Goal: Task Accomplishment & Management: Manage account settings

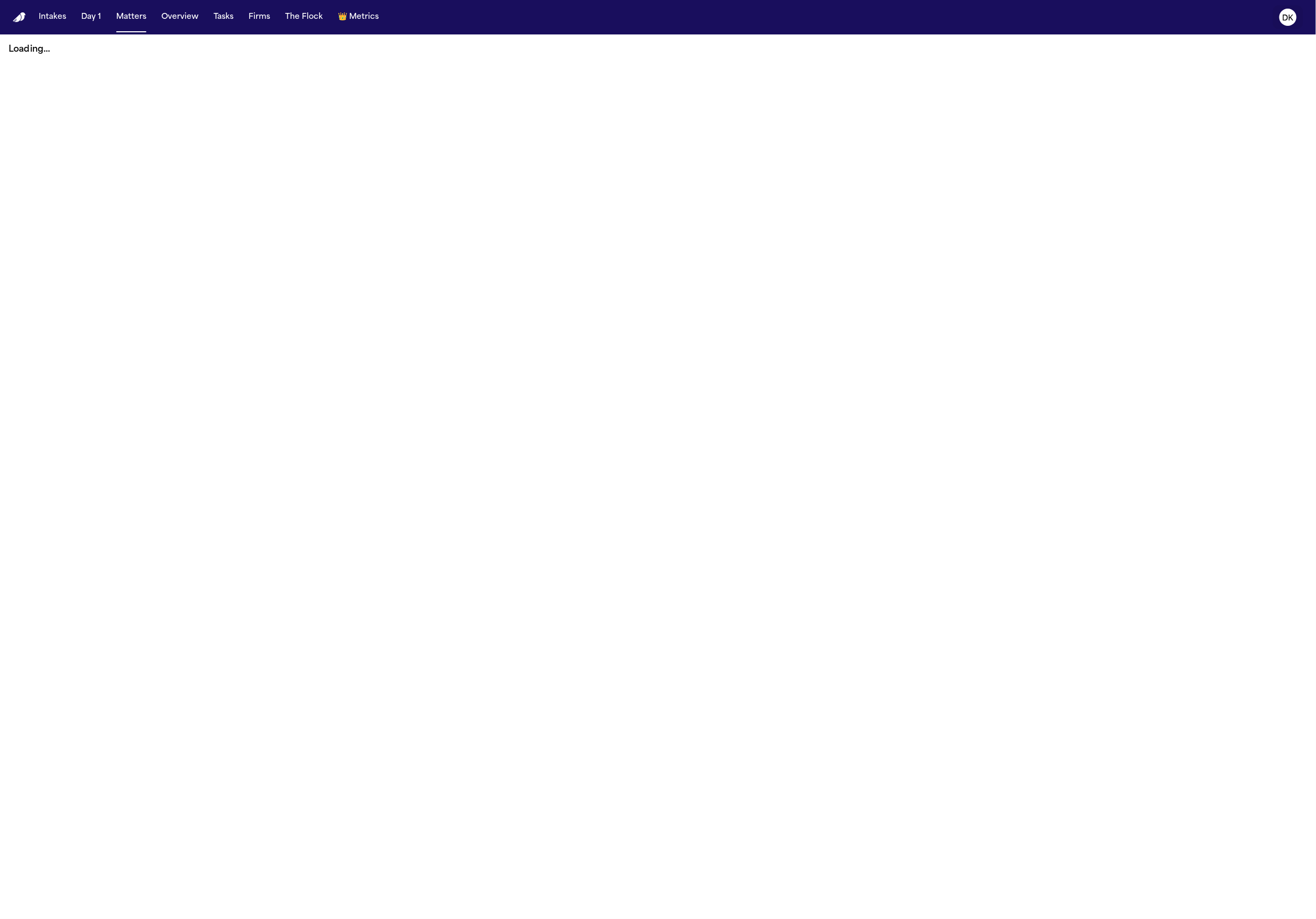
click at [1292, 23] on icon "DK" at bounding box center [1288, 17] width 17 height 17
click at [251, 146] on main "Loading..." at bounding box center [658, 476] width 1316 height 885
click at [504, 90] on main "Loading..." at bounding box center [658, 476] width 1316 height 885
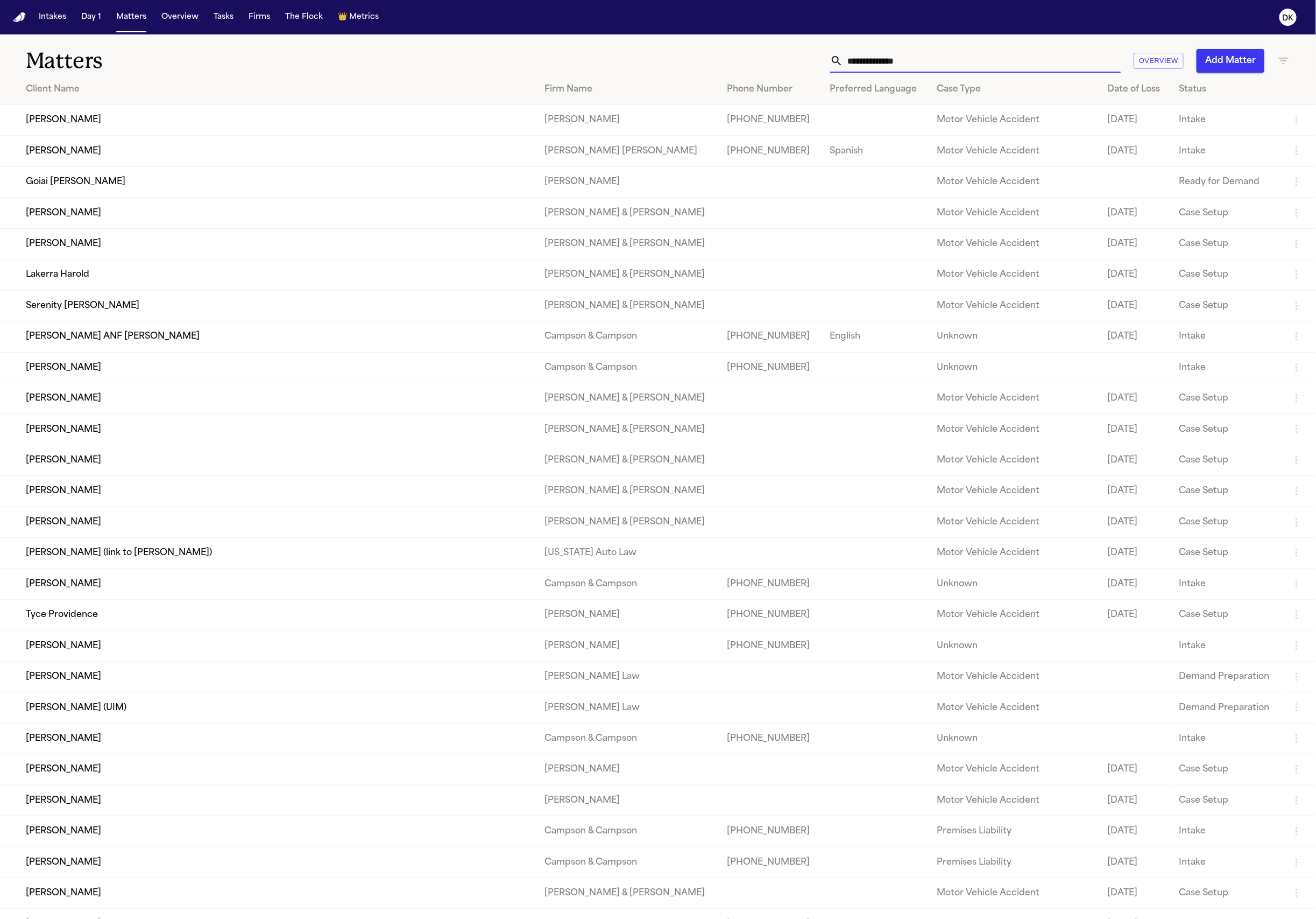
click at [880, 66] on input "text" at bounding box center [982, 61] width 278 height 24
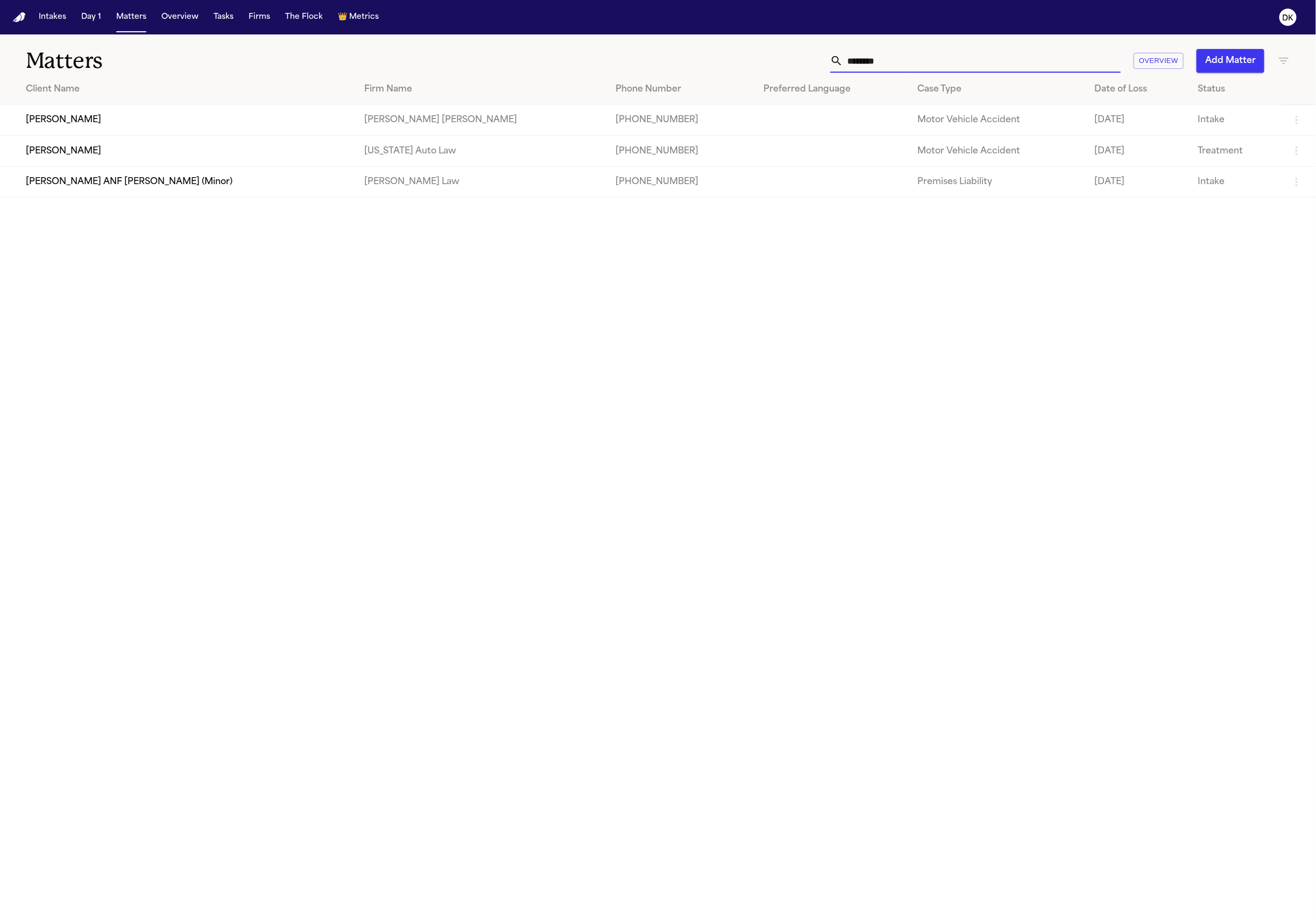
type input "********"
click at [125, 116] on td "[PERSON_NAME]" at bounding box center [178, 120] width 356 height 31
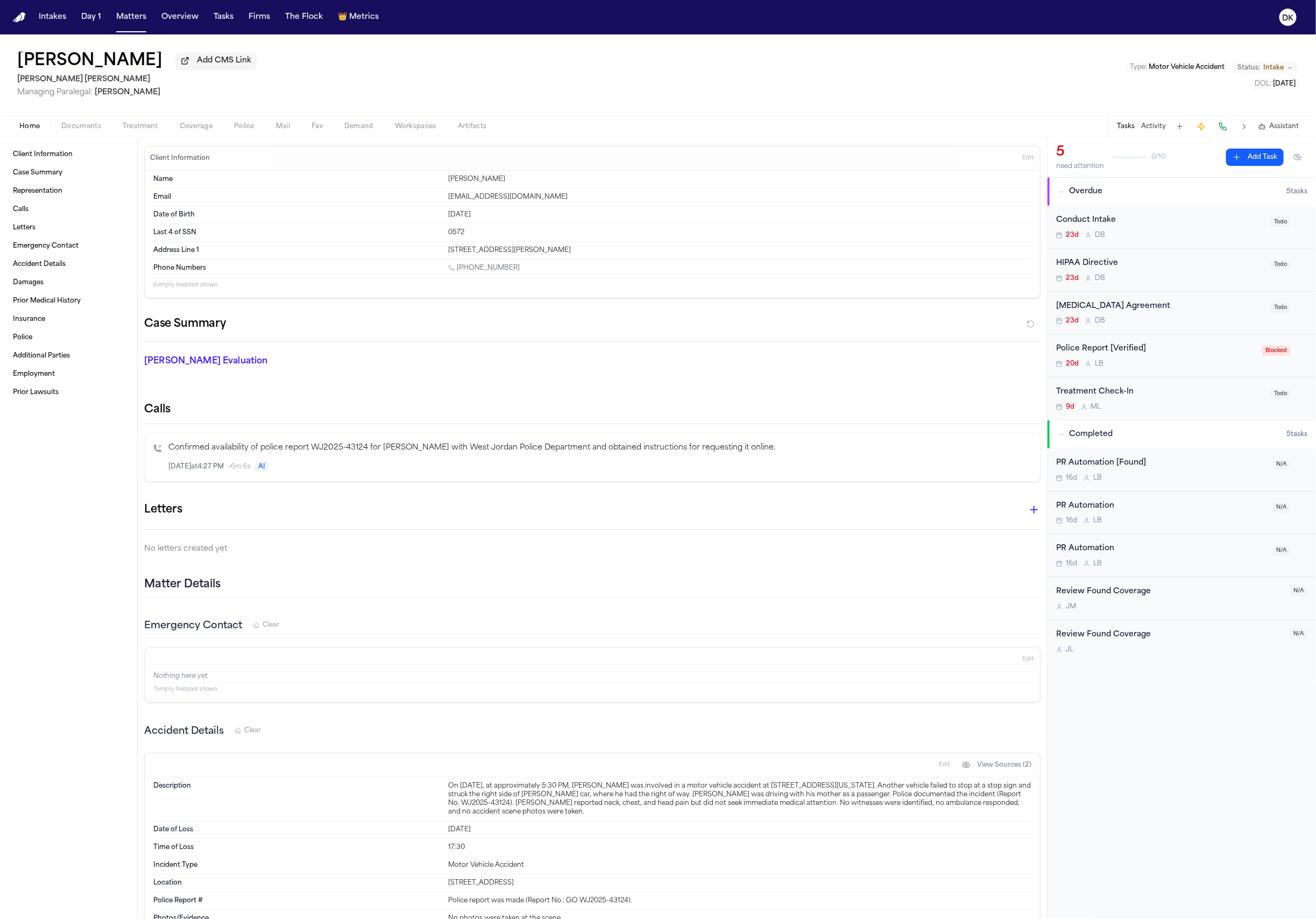
click at [117, 128] on button "Treatment" at bounding box center [140, 126] width 57 height 13
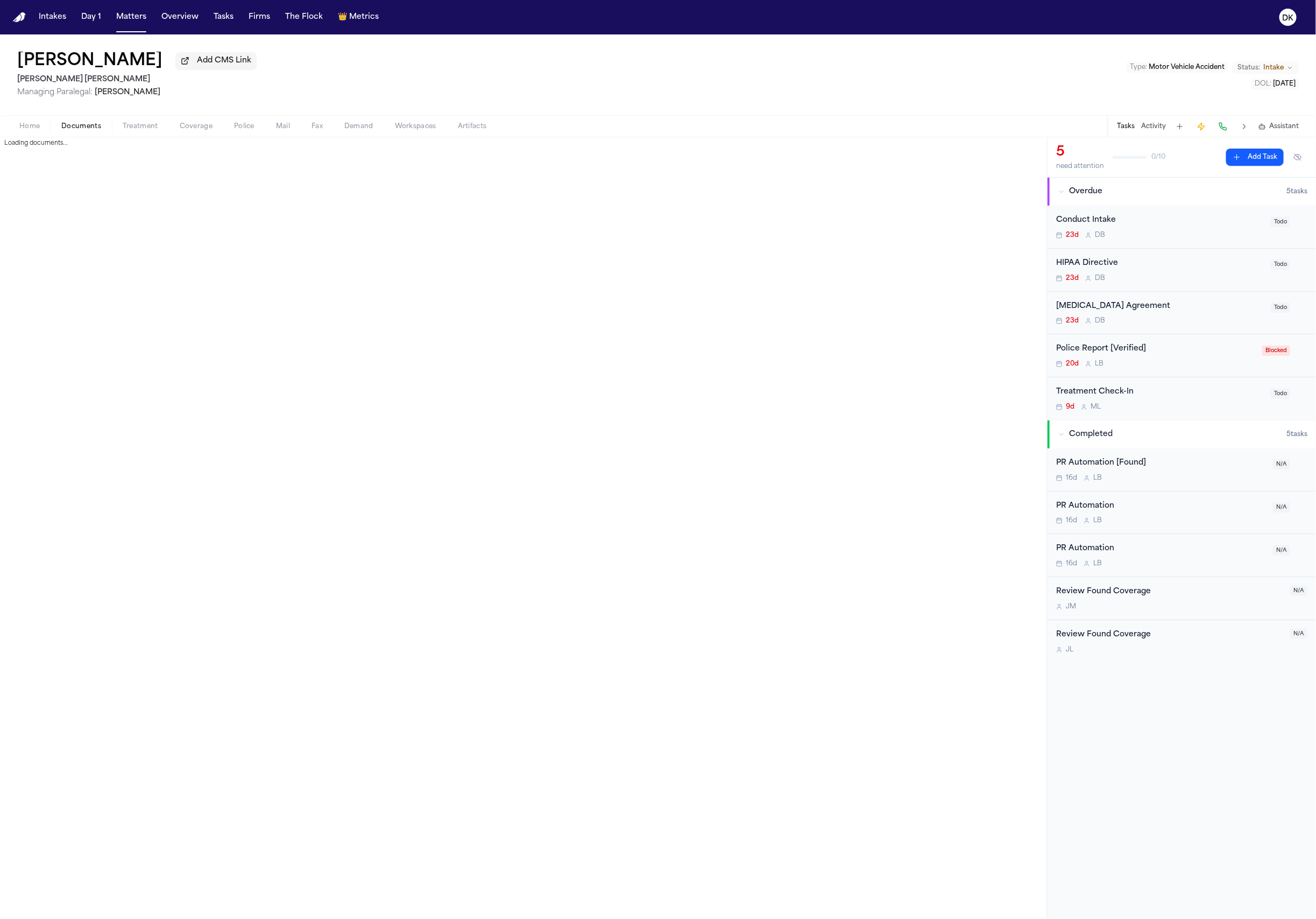
click at [77, 130] on span "Documents" at bounding box center [82, 127] width 40 height 9
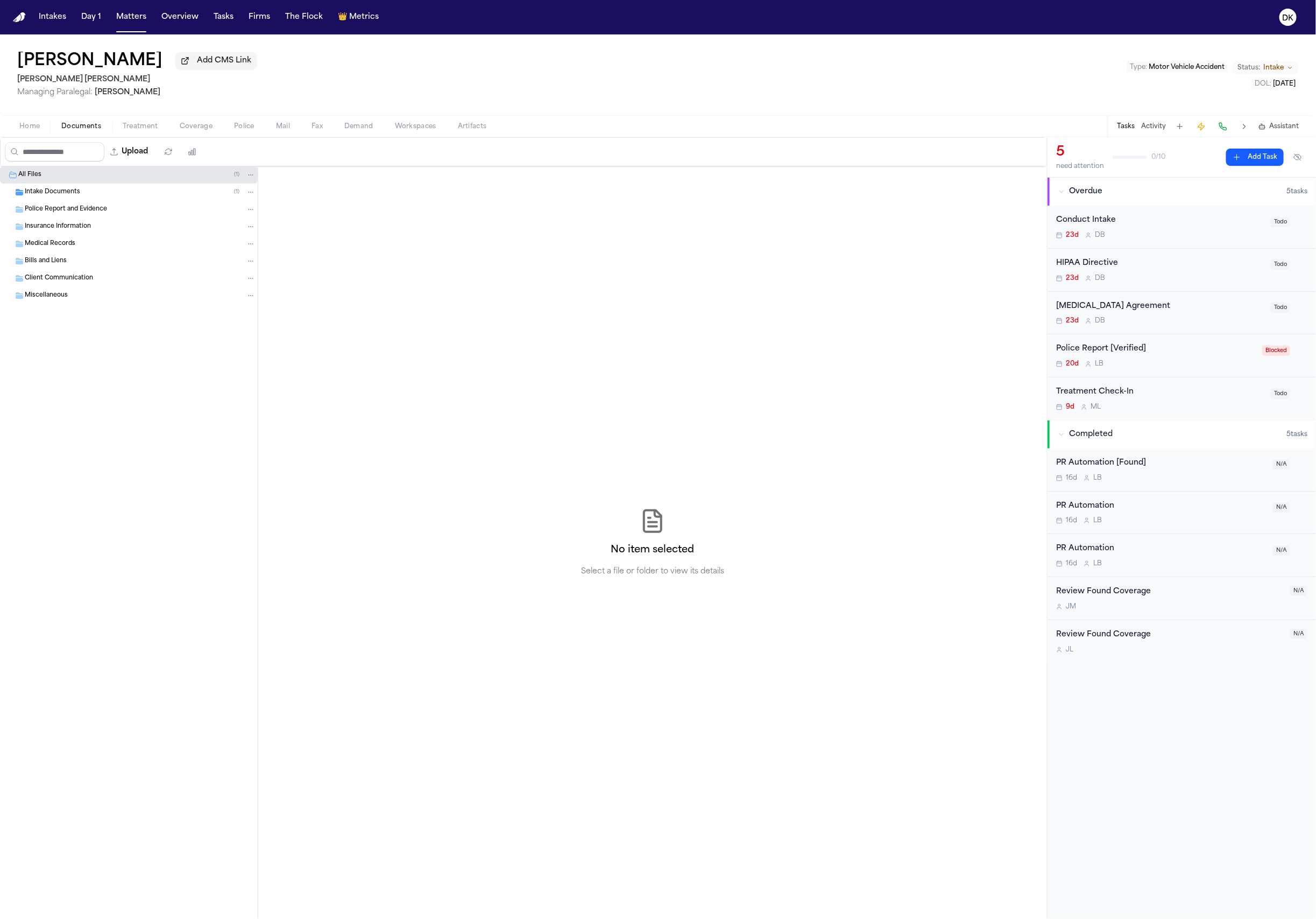
click at [199, 128] on span "Coverage" at bounding box center [196, 127] width 33 height 9
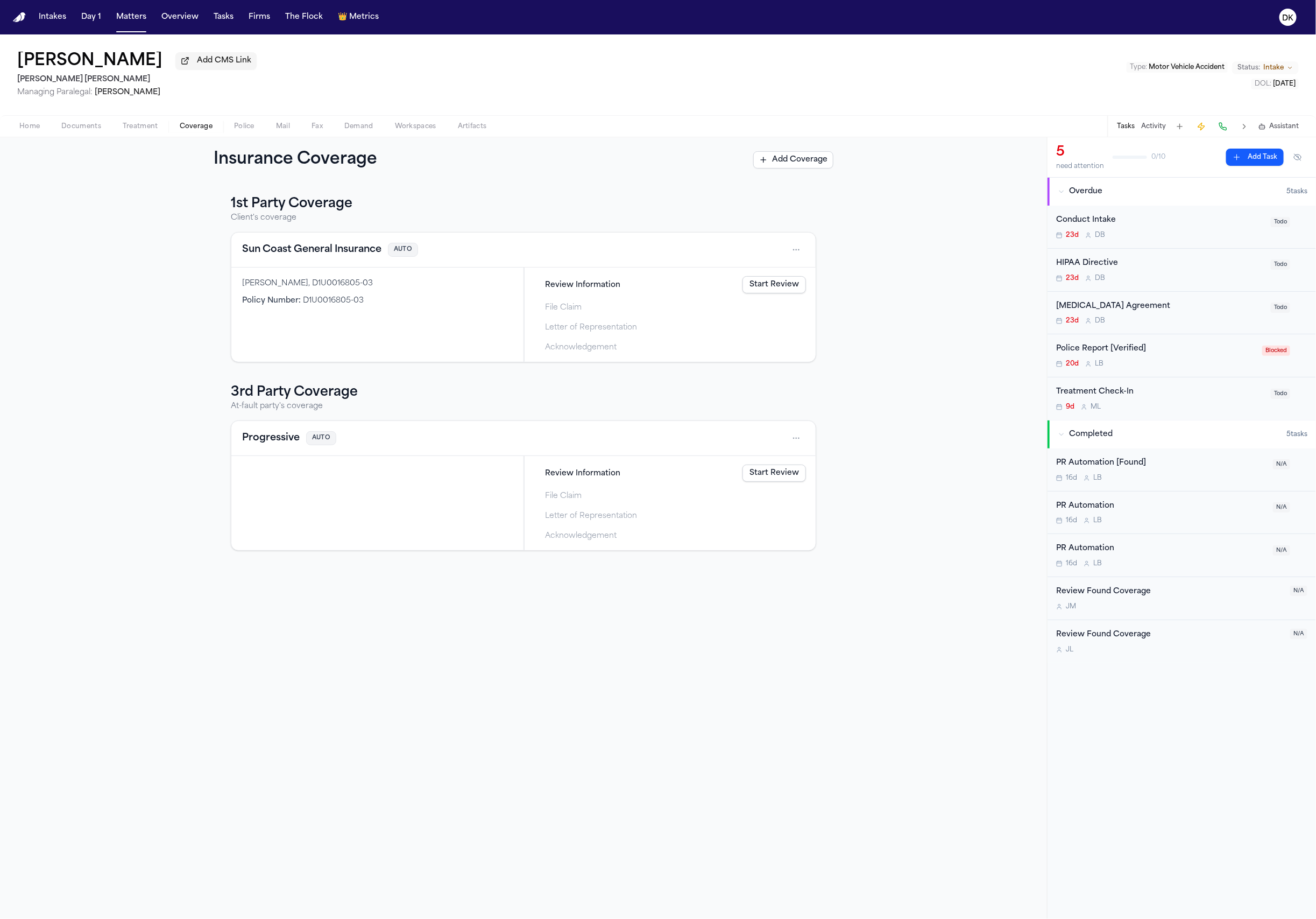
click at [226, 125] on button "Police" at bounding box center [244, 126] width 42 height 13
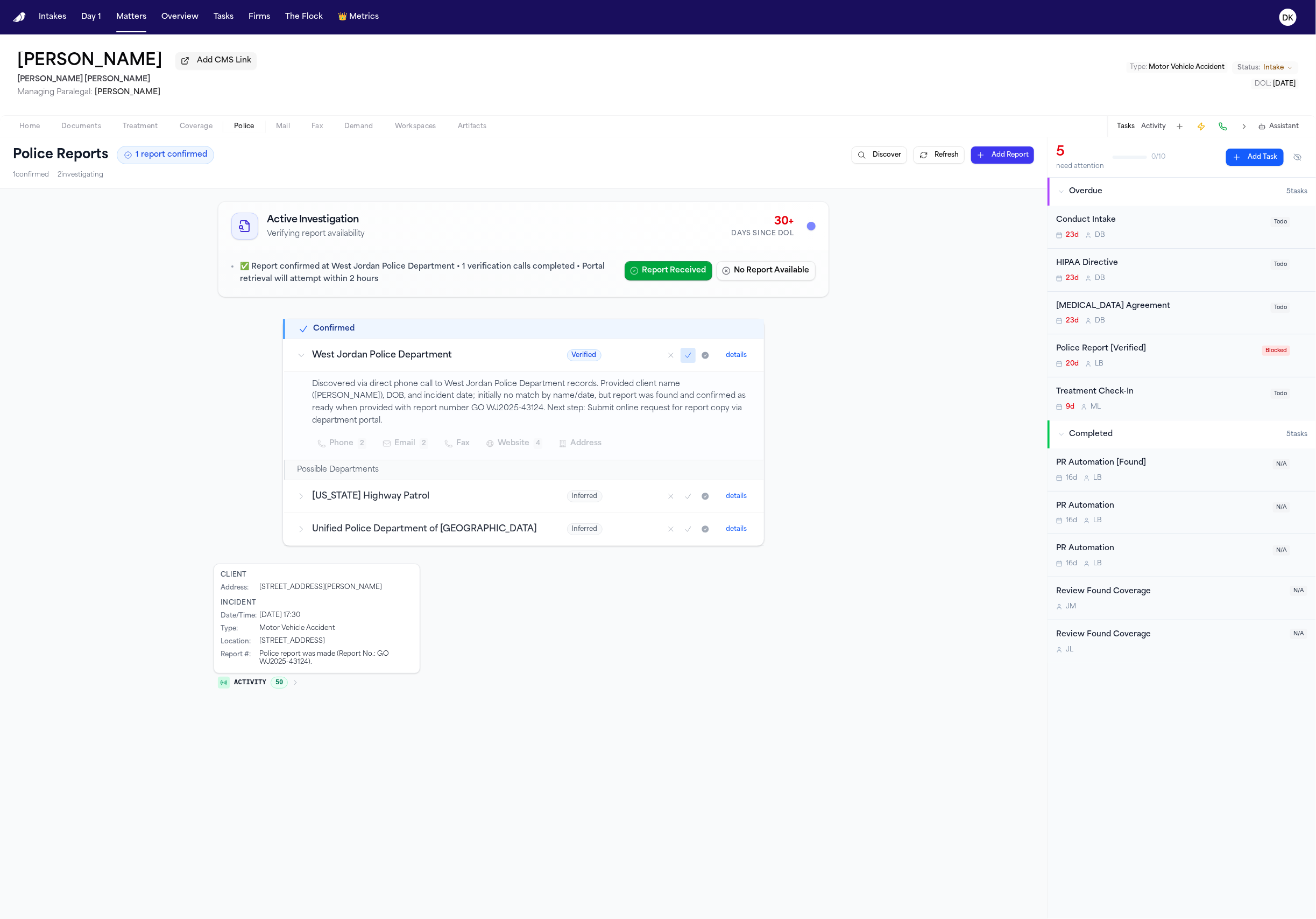
click at [482, 409] on p "Discovered via direct phone call to West Jordan Police Department records. Prov…" at bounding box center [531, 403] width 439 height 49
click at [733, 361] on button "details" at bounding box center [736, 355] width 29 height 13
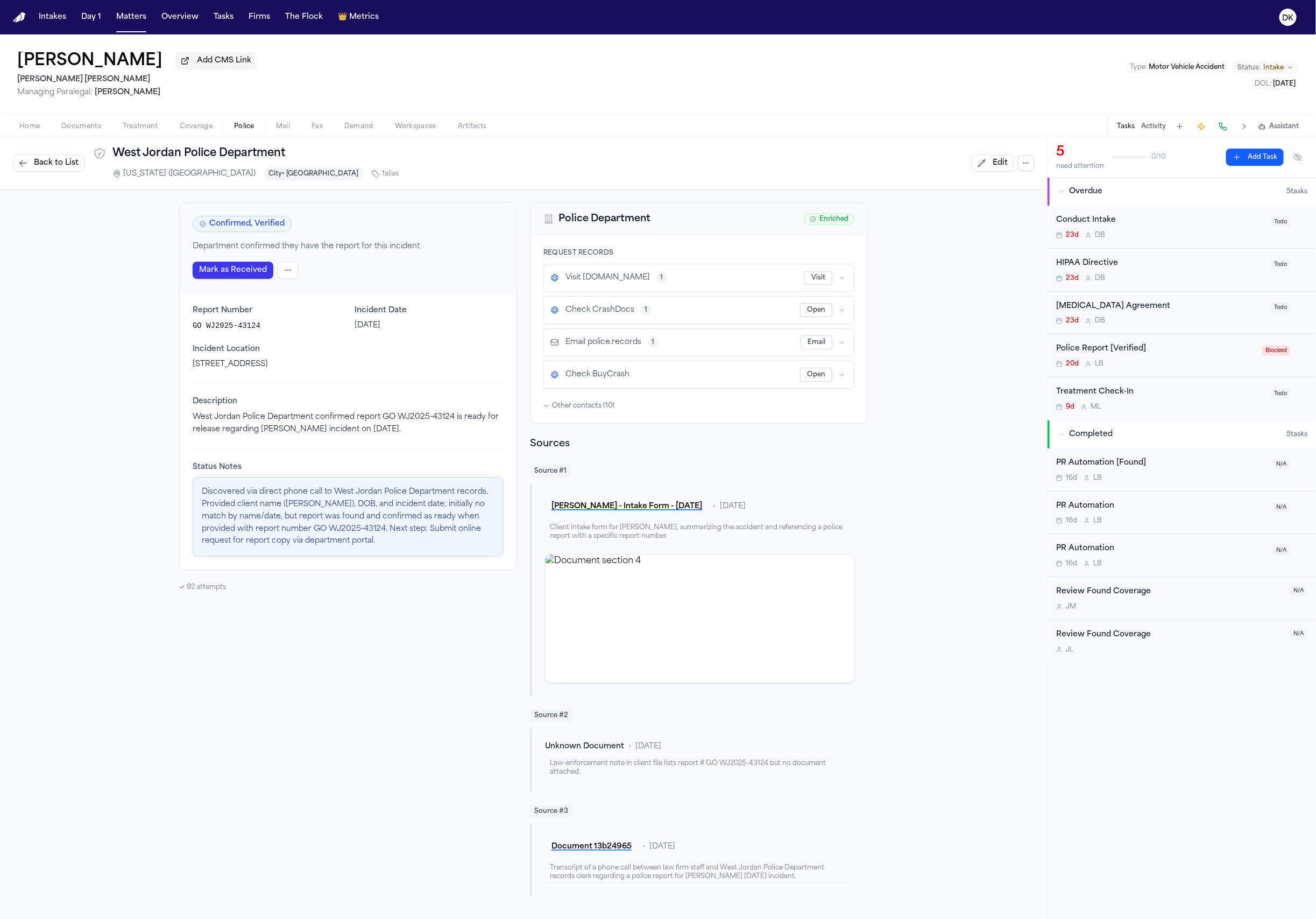
click at [1022, 167] on icon "button" at bounding box center [1026, 163] width 9 height 9
click at [926, 147] on div "Back to List West Jordan Police Department [US_STATE] ([GEOGRAPHIC_DATA]) City …" at bounding box center [523, 163] width 1021 height 34
click at [992, 166] on span "Edit" at bounding box center [1000, 163] width 15 height 11
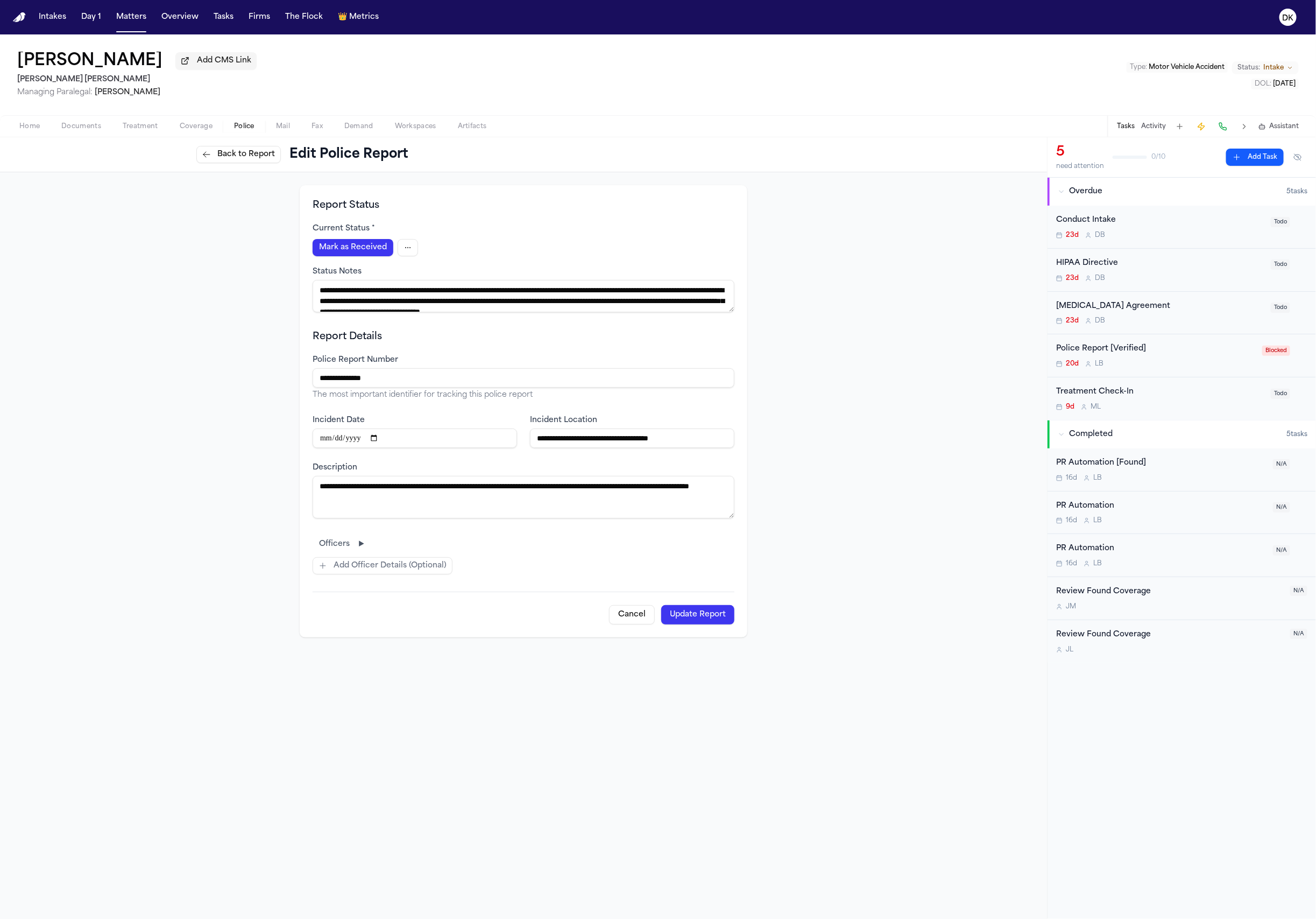
click at [329, 379] on input "**********" at bounding box center [523, 378] width 422 height 19
type input "**********"
click at [693, 611] on button "Update Report" at bounding box center [698, 615] width 73 height 19
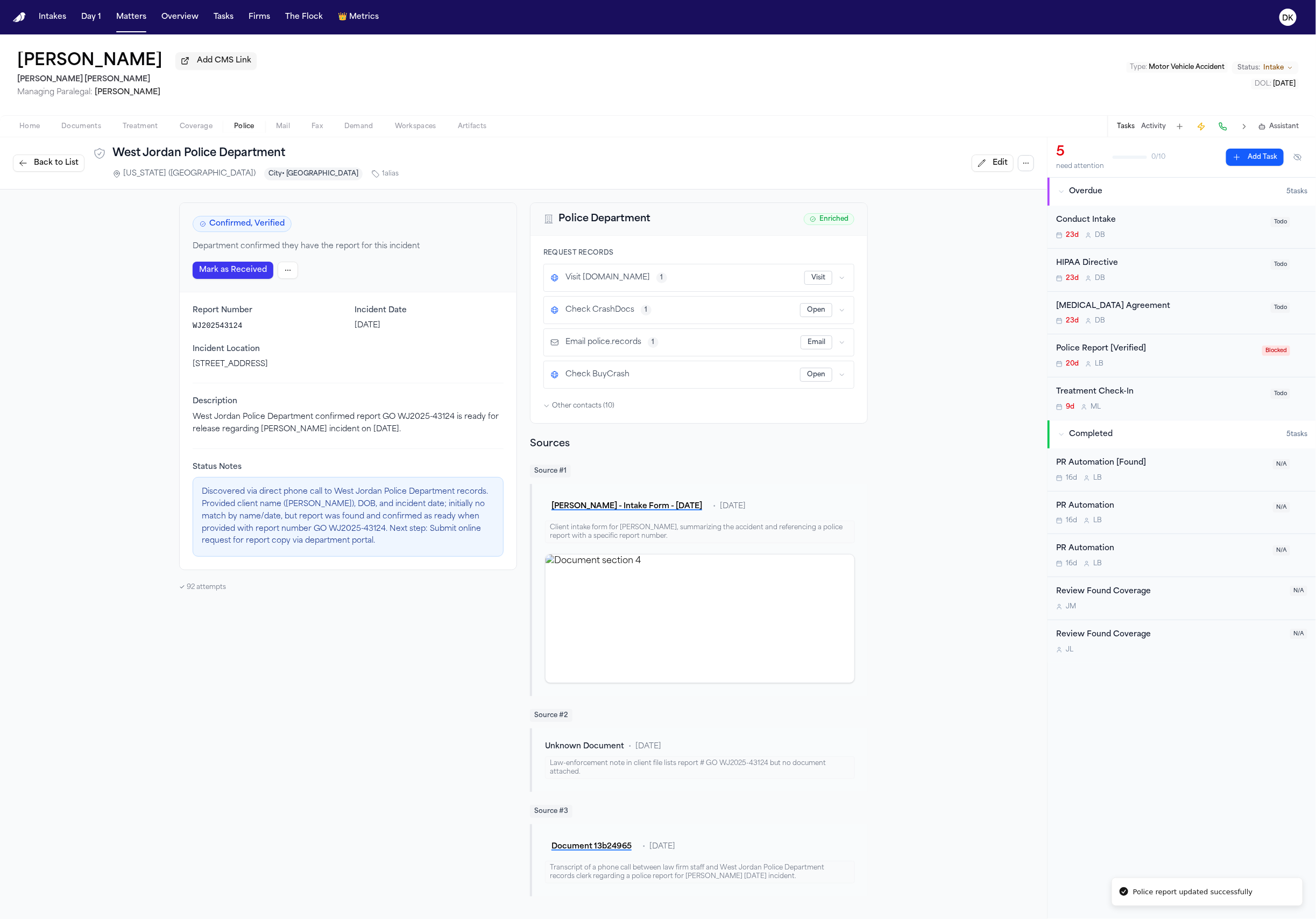
click at [180, 582] on div "Confirmed, Verified Department confirmed they have the report for this incident…" at bounding box center [348, 549] width 338 height 694
click at [187, 588] on div "✓ 92 attempts" at bounding box center [348, 587] width 338 height 9
click at [193, 591] on div "✓ 92 attempts" at bounding box center [348, 587] width 338 height 9
click at [181, 591] on div "✓ 92 attempts" at bounding box center [348, 587] width 338 height 9
drag, startPoint x: 177, startPoint y: 593, endPoint x: 392, endPoint y: 597, distance: 215.0
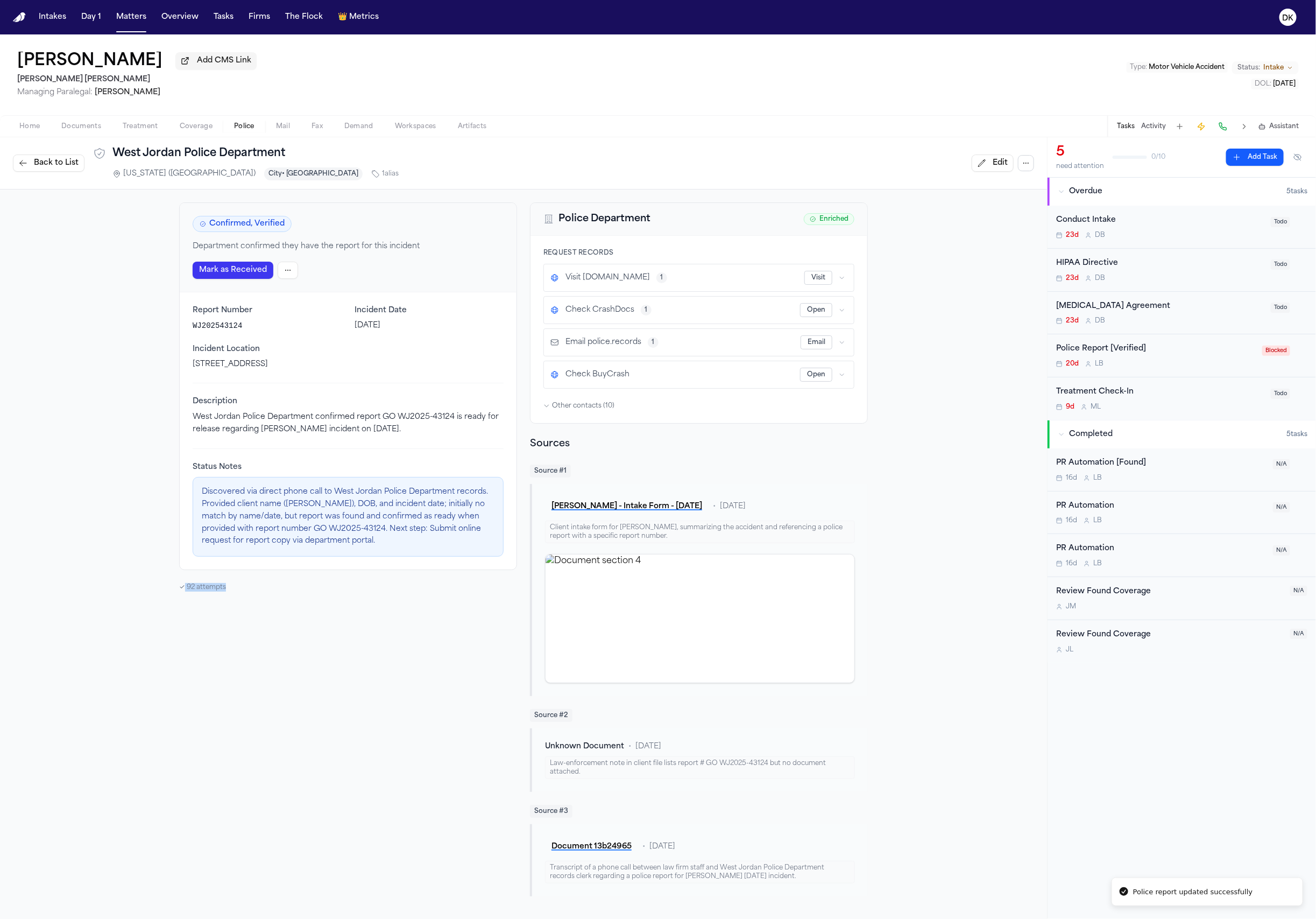
click at [392, 597] on div "Confirmed, Verified Department confirmed they have the report for this incident…" at bounding box center [348, 549] width 338 height 694
drag, startPoint x: 356, startPoint y: 669, endPoint x: 180, endPoint y: 678, distance: 176.2
click at [198, 684] on div "Confirmed, Verified Department confirmed they have the report for this incident…" at bounding box center [348, 549] width 338 height 694
drag, startPoint x: 170, startPoint y: 614, endPoint x: 141, endPoint y: 523, distance: 95.5
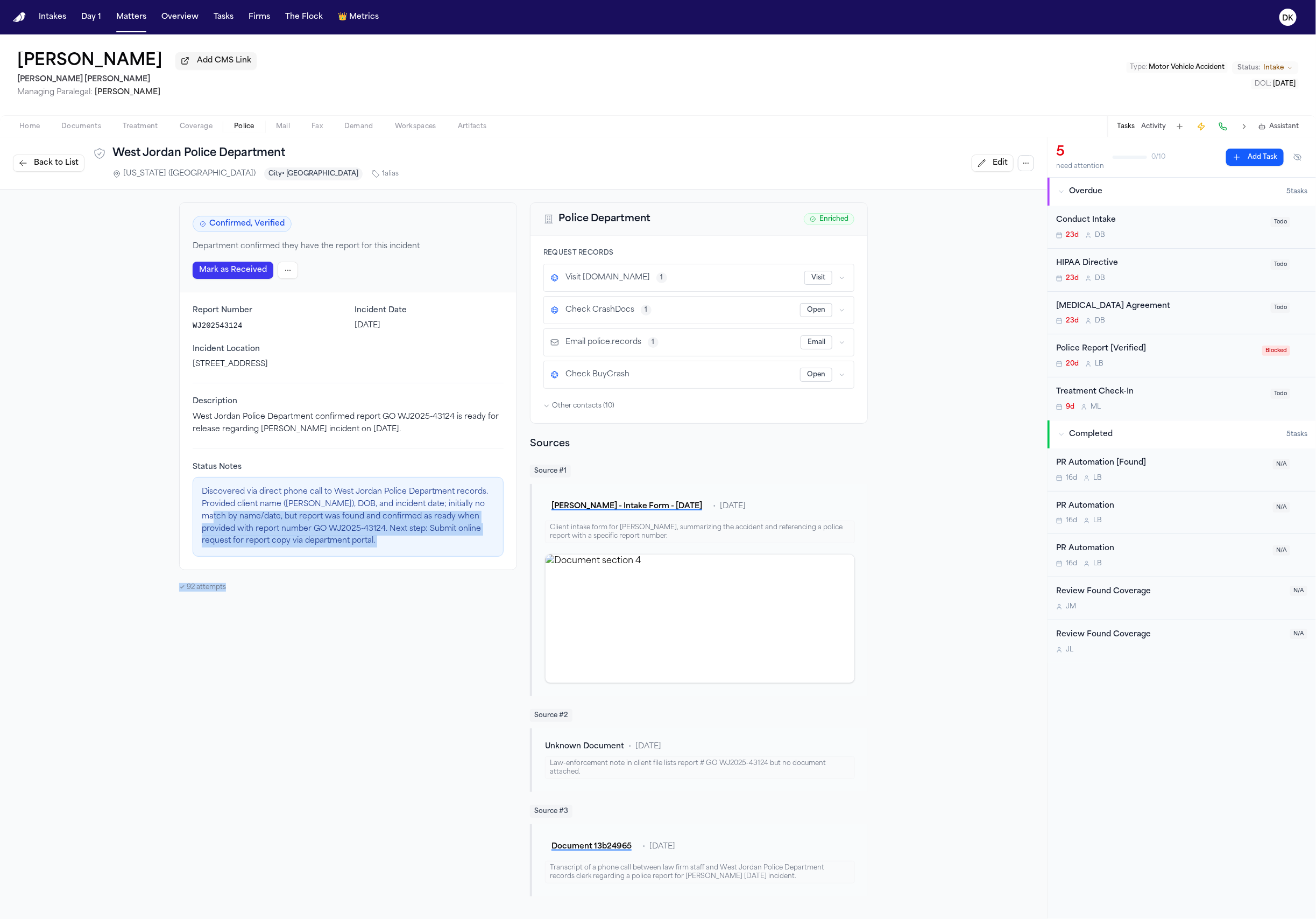
click at [142, 523] on div "Confirmed, Verified Department confirmed they have the report for this incident…" at bounding box center [523, 549] width 1047 height 720
click at [229, 649] on div "Confirmed, Verified Department confirmed they have the report for this incident…" at bounding box center [348, 549] width 338 height 694
click at [205, 574] on div "Confirmed, Verified Department confirmed they have the report for this incident…" at bounding box center [348, 549] width 338 height 694
click at [205, 602] on div "Confirmed, Verified Department confirmed they have the report for this incident…" at bounding box center [348, 549] width 338 height 694
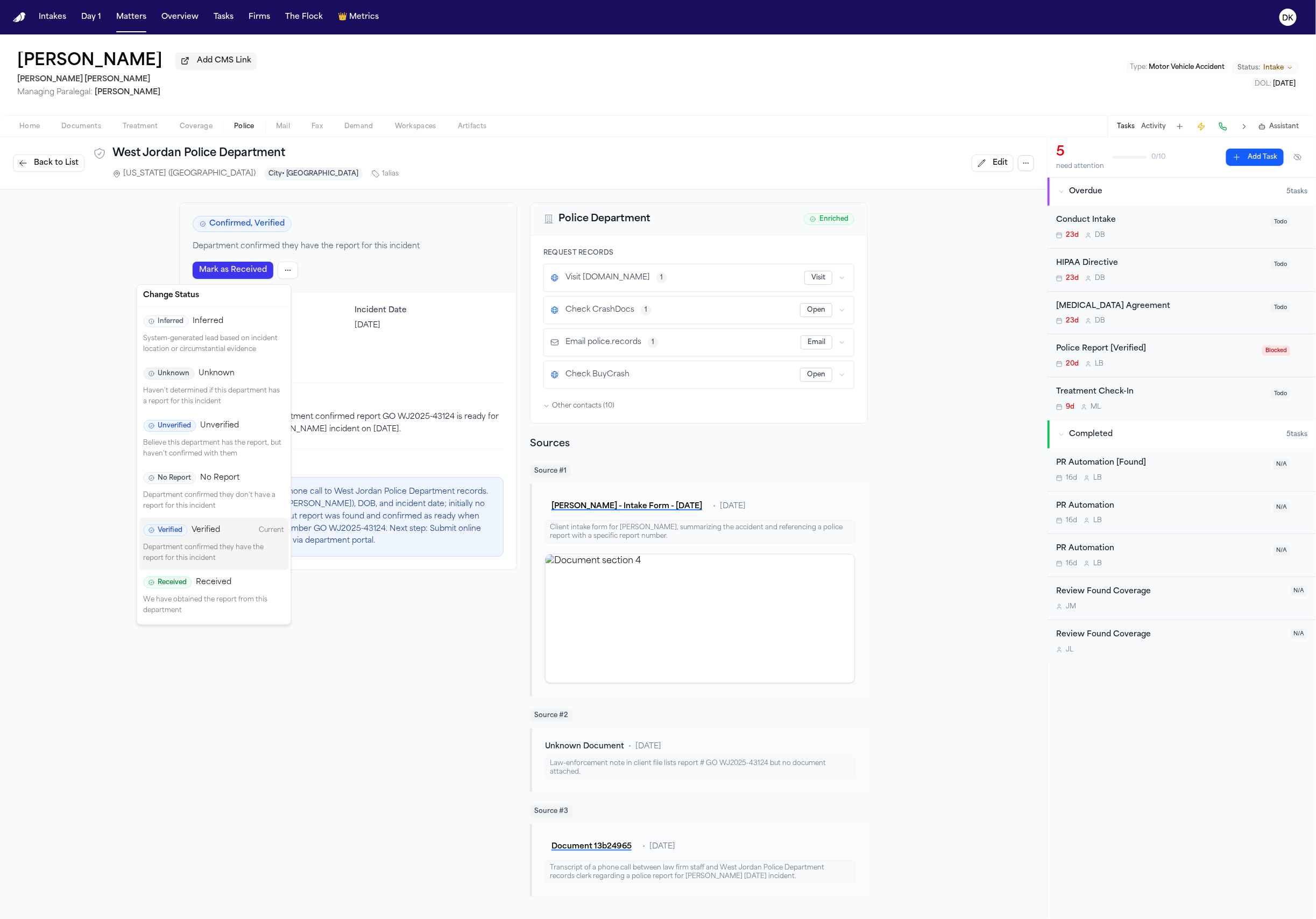
click at [279, 264] on html "Intakes Day 1 Matters Overview Tasks Firms The Flock 👑 Metrics DK [PERSON_NAME]…" at bounding box center [658, 459] width 1316 height 919
